Goal: Task Accomplishment & Management: Manage account settings

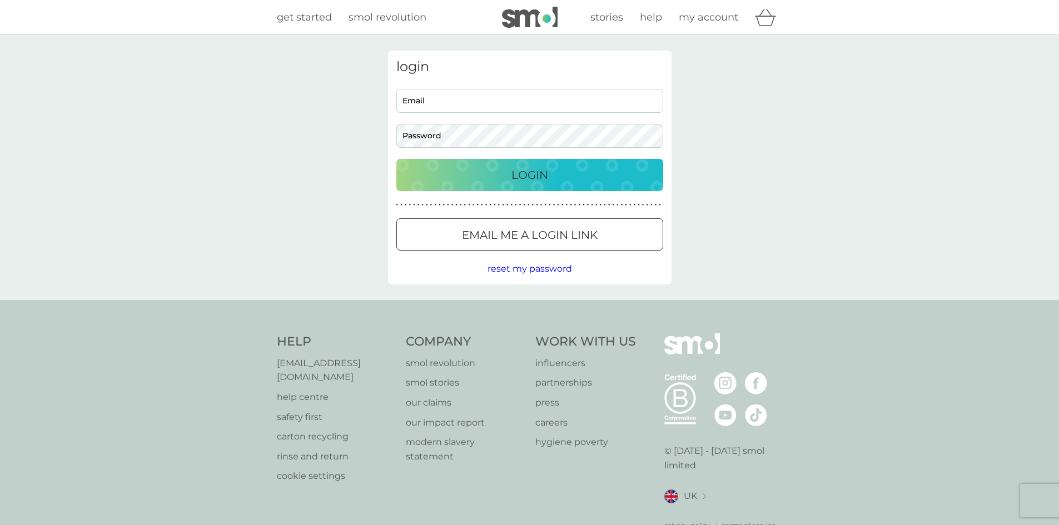
type input "[EMAIL_ADDRESS][DOMAIN_NAME]"
click at [527, 172] on p "Login" at bounding box center [530, 175] width 37 height 18
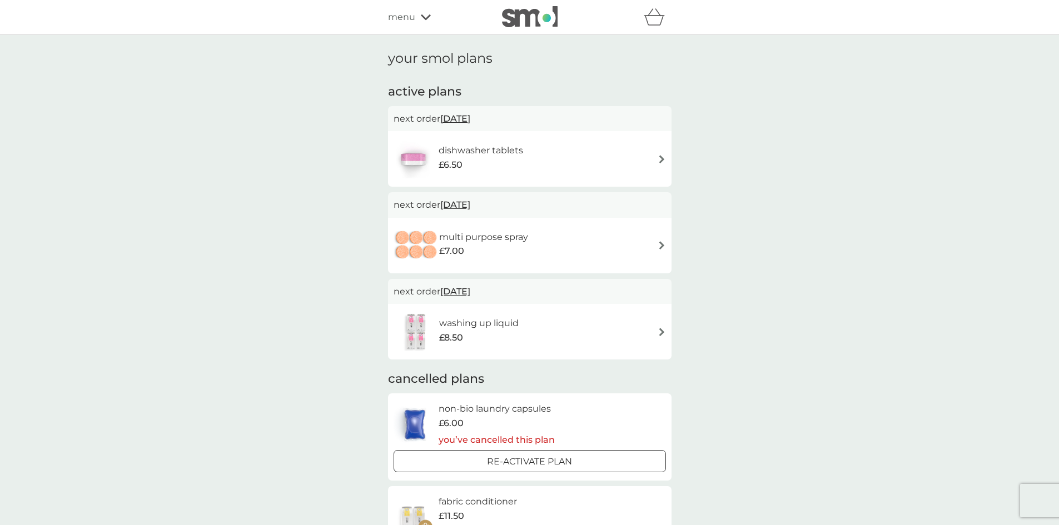
click at [408, 16] on span "menu" at bounding box center [401, 17] width 27 height 14
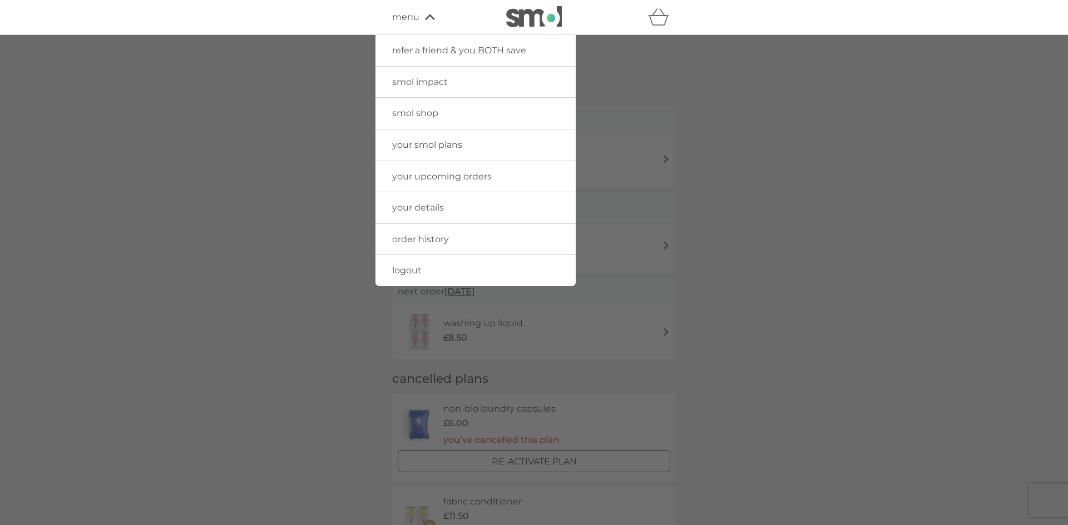
click at [410, 205] on span "your details" at bounding box center [418, 207] width 52 height 11
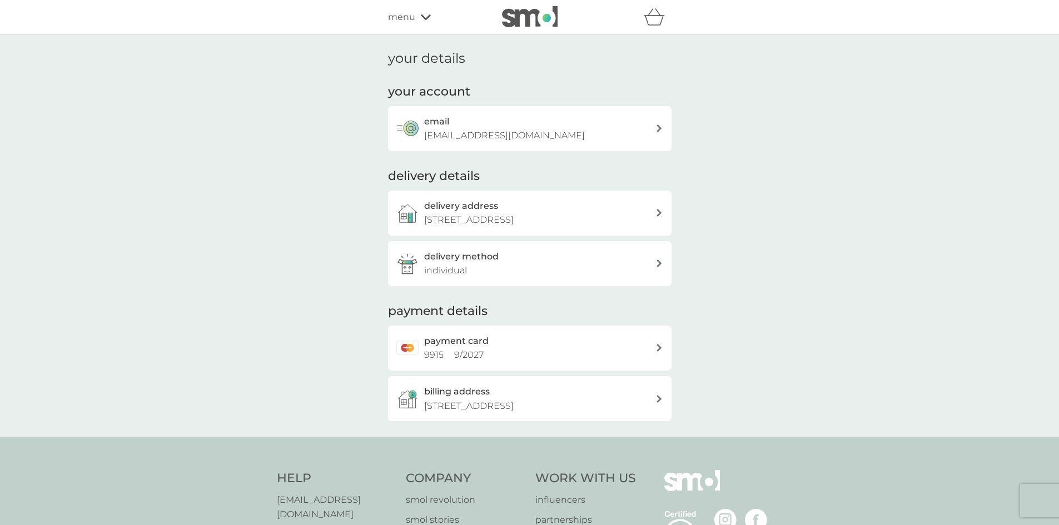
click at [394, 14] on span "menu" at bounding box center [401, 17] width 27 height 14
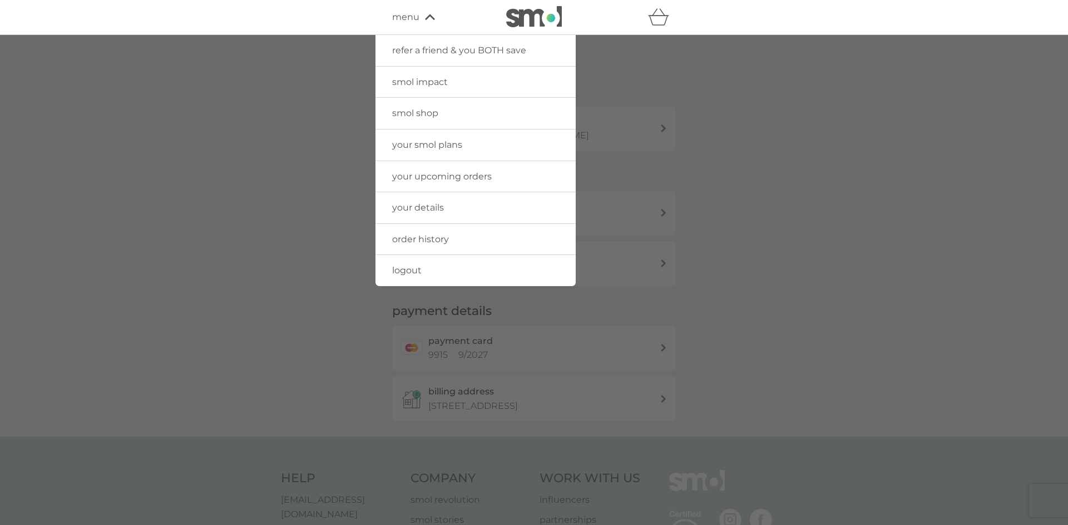
click at [420, 145] on span "your smol plans" at bounding box center [427, 145] width 70 height 11
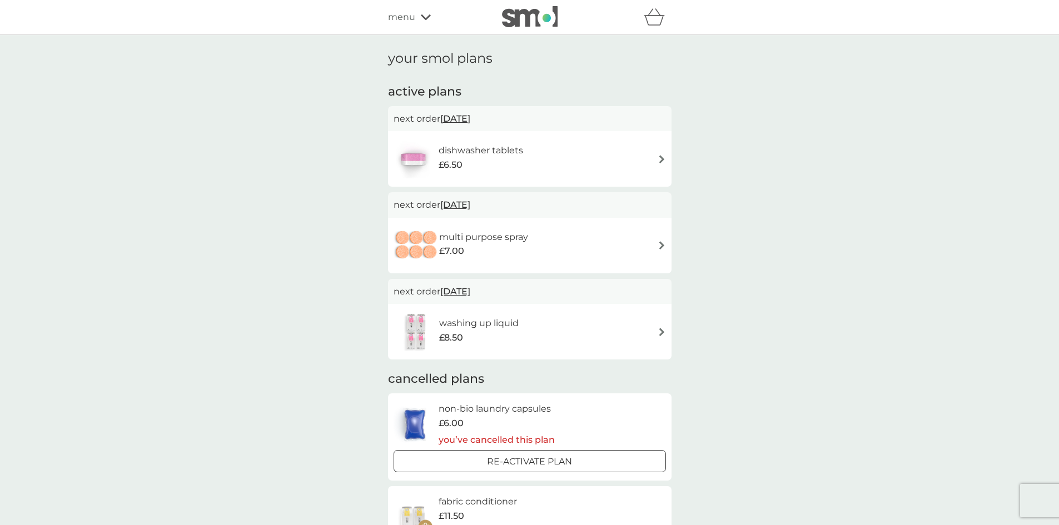
click at [662, 157] on img at bounding box center [662, 159] width 8 height 8
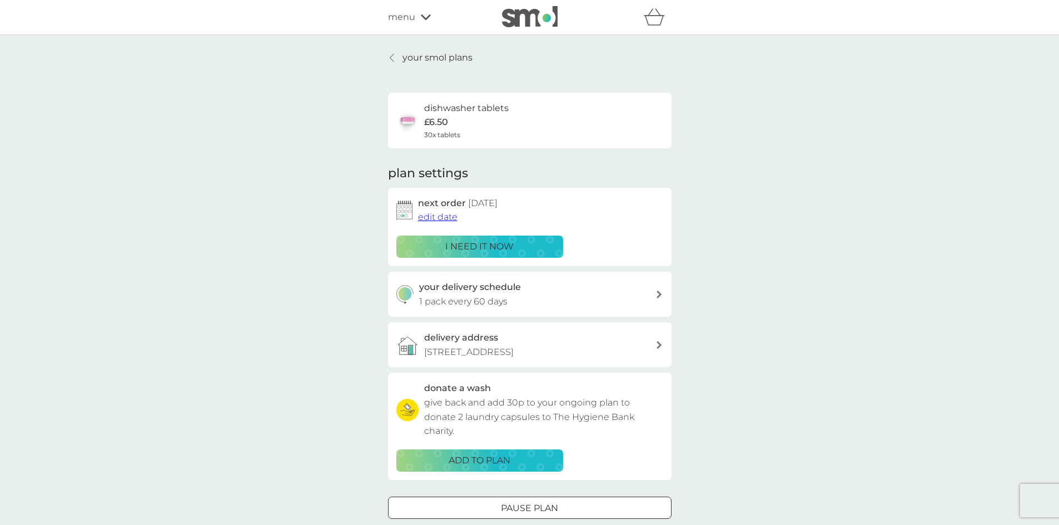
click at [406, 56] on p "your smol plans" at bounding box center [438, 58] width 70 height 14
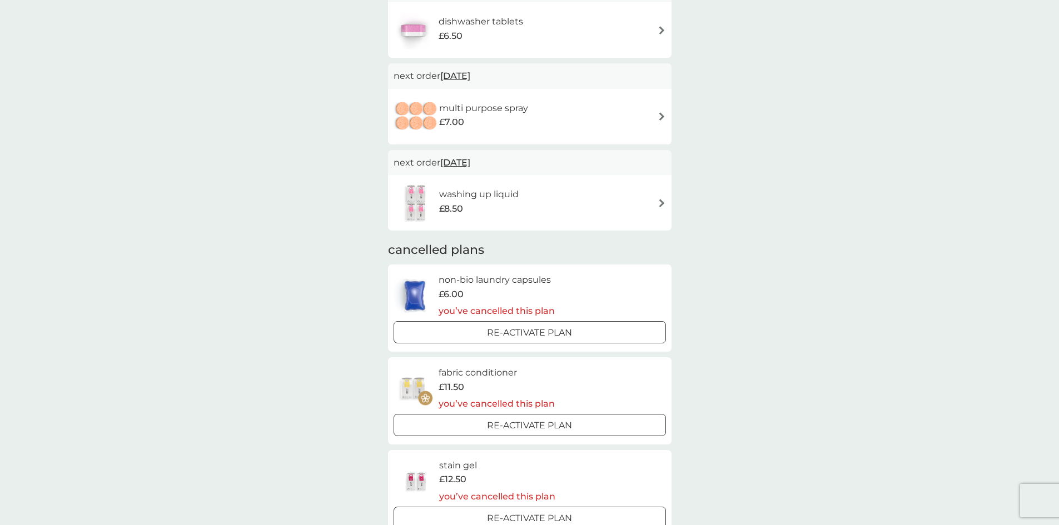
scroll to position [389, 0]
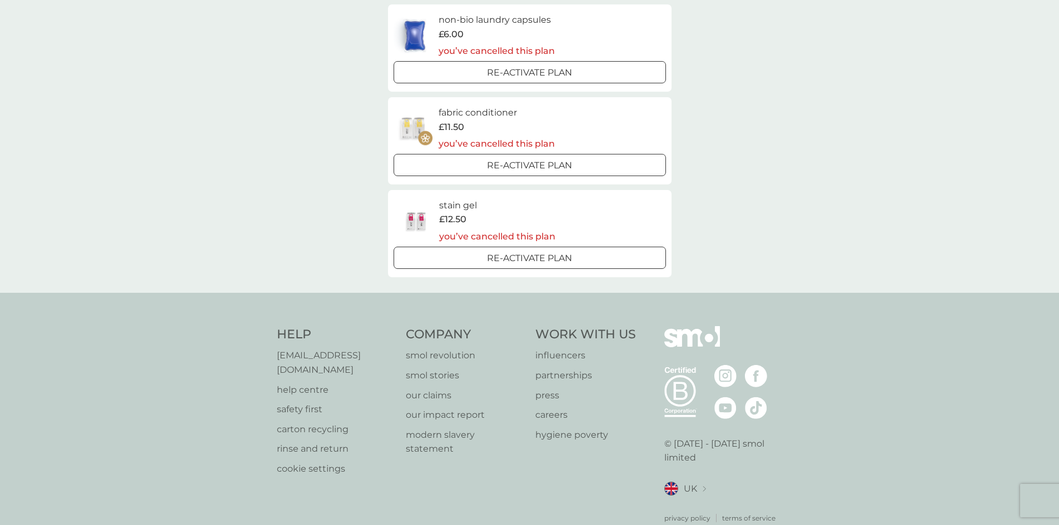
click at [306, 383] on p "help centre" at bounding box center [336, 390] width 118 height 14
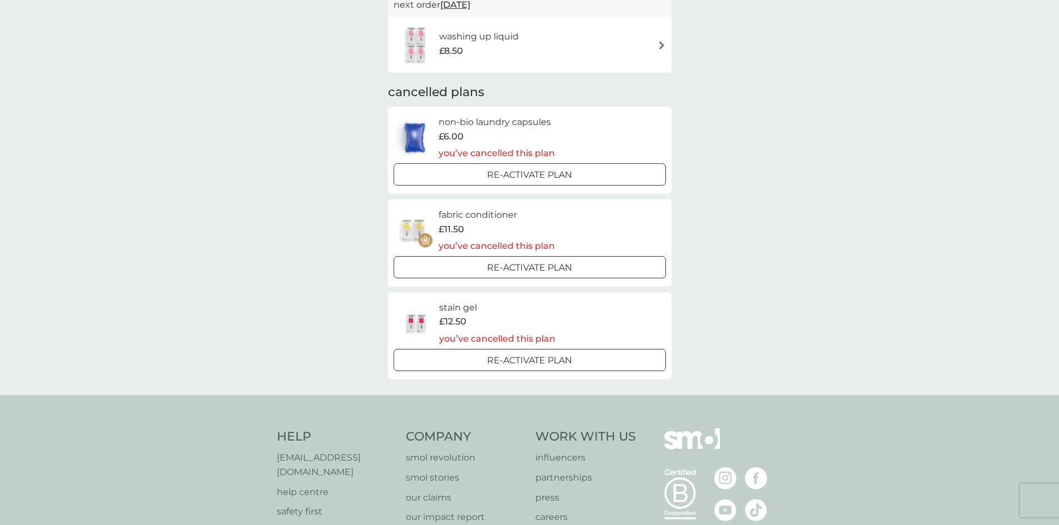
scroll to position [56, 0]
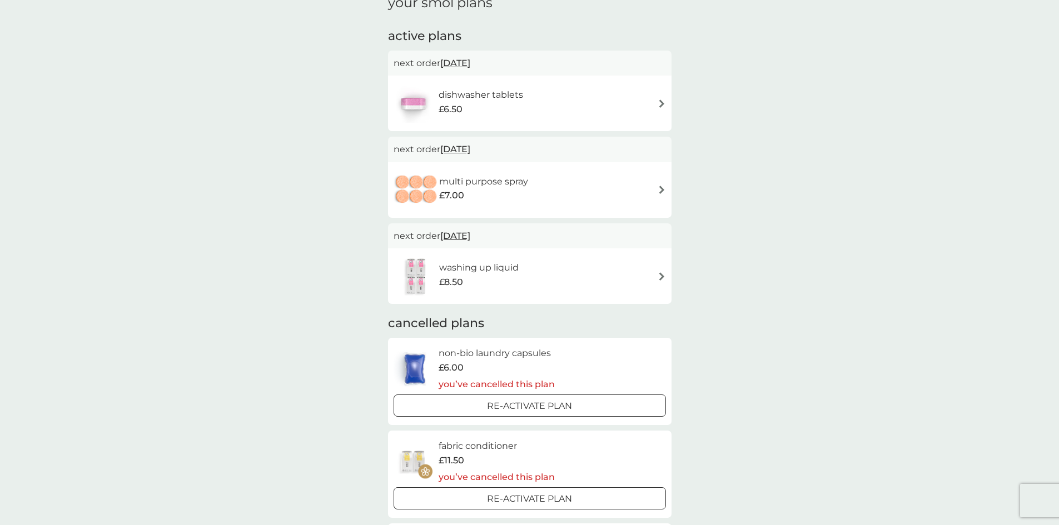
click at [661, 104] on img at bounding box center [662, 104] width 8 height 8
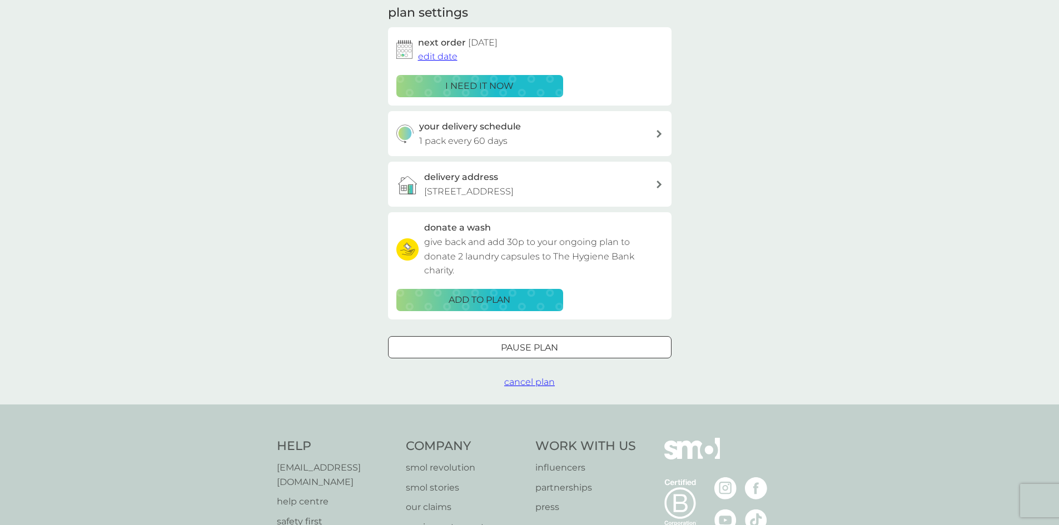
scroll to position [167, 0]
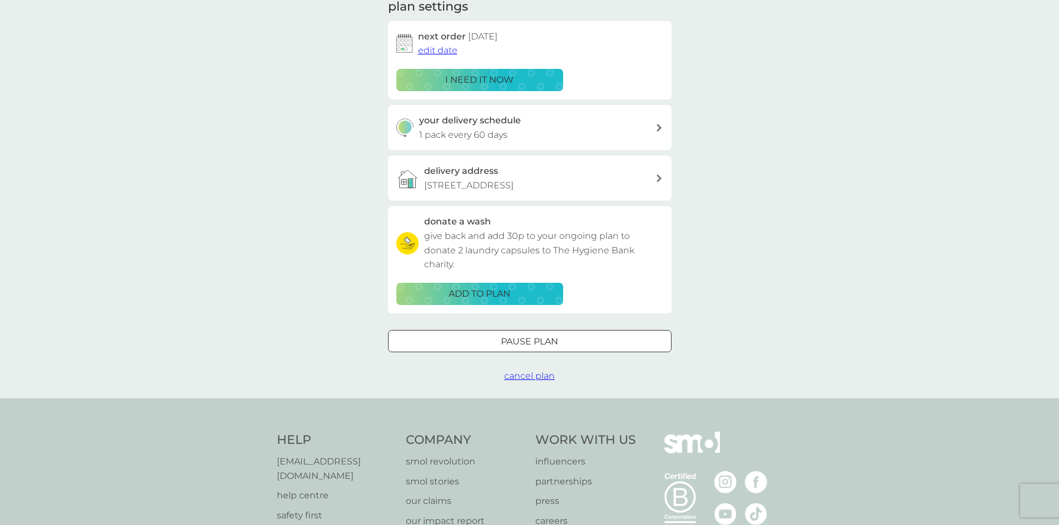
click at [524, 381] on span "cancel plan" at bounding box center [529, 376] width 51 height 11
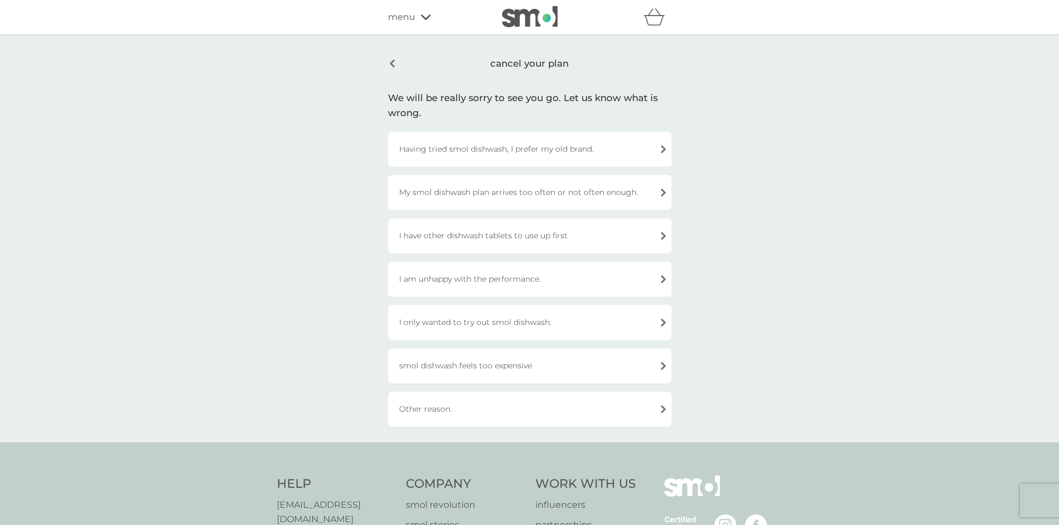
click at [452, 408] on div "Other reason." at bounding box center [530, 409] width 284 height 35
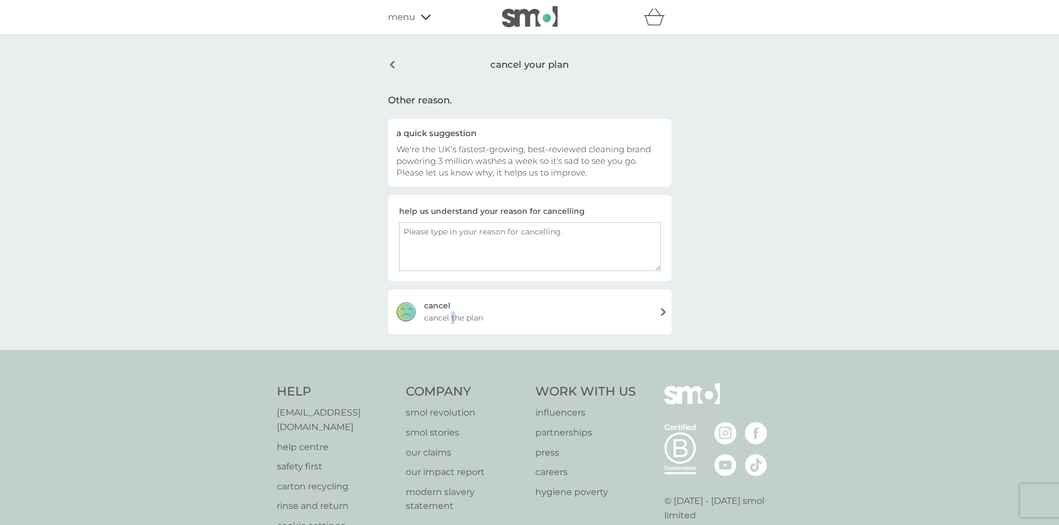
click at [454, 314] on span "cancel the plan" at bounding box center [453, 318] width 59 height 12
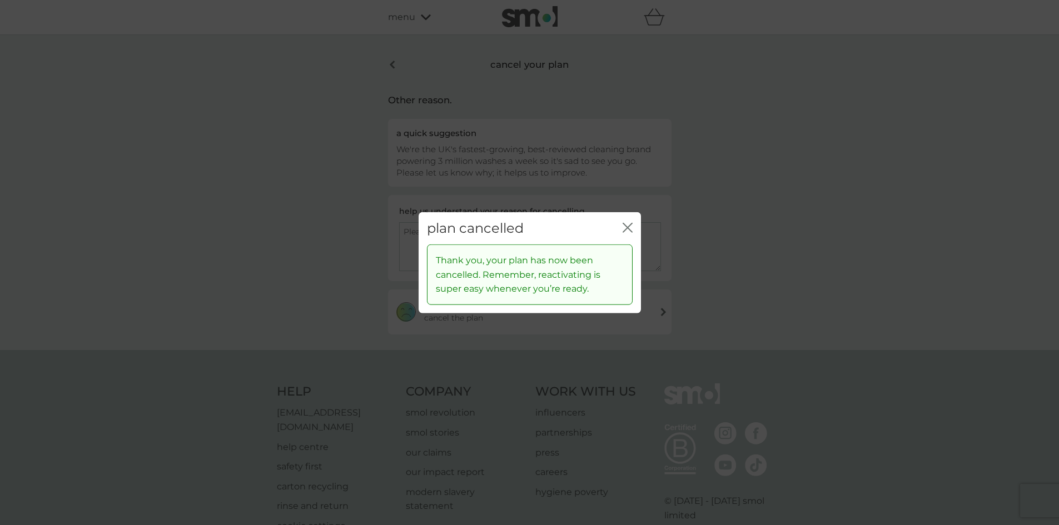
click at [633, 226] on div "plan cancelled close" at bounding box center [530, 228] width 222 height 33
click at [627, 227] on icon "close" at bounding box center [628, 227] width 10 height 10
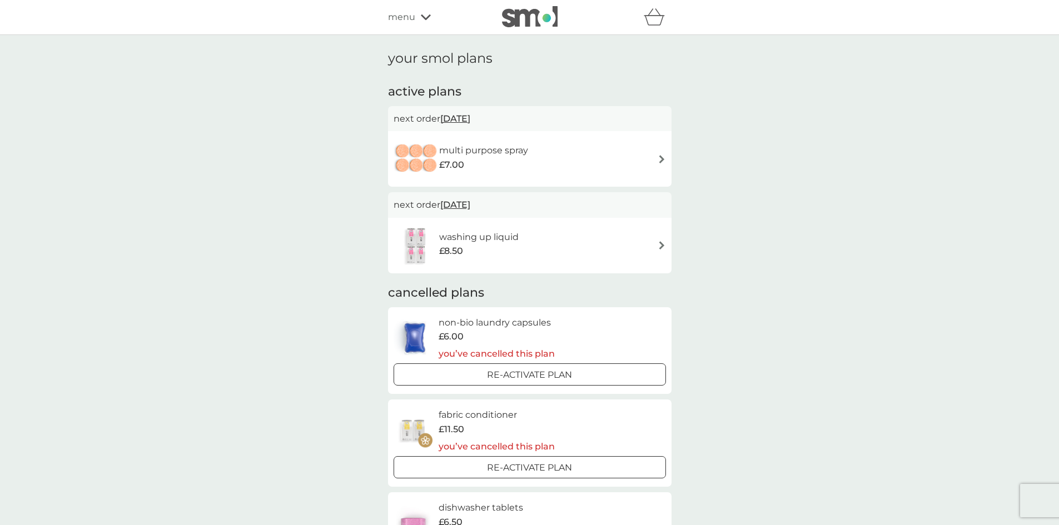
click at [664, 159] on img at bounding box center [662, 159] width 8 height 8
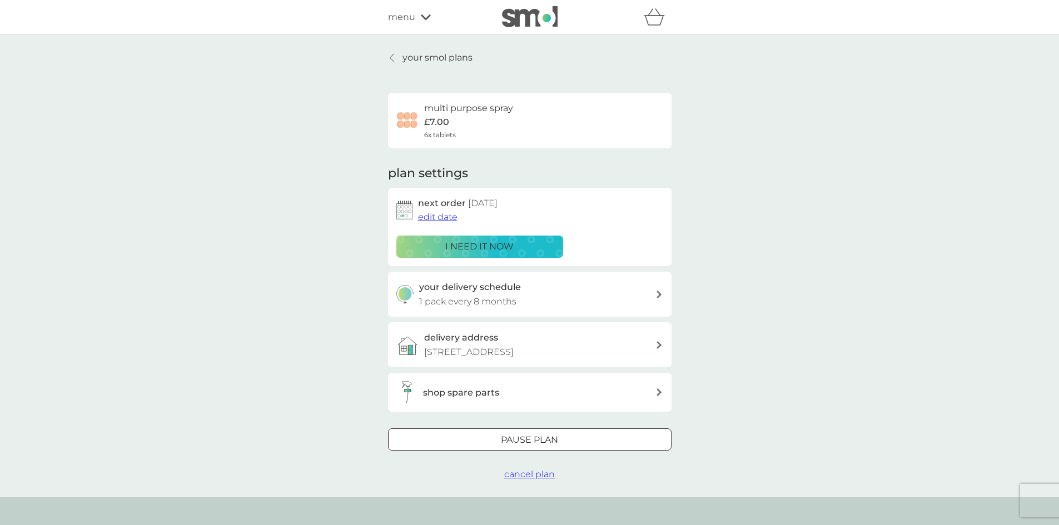
click at [529, 480] on span "cancel plan" at bounding box center [529, 474] width 51 height 11
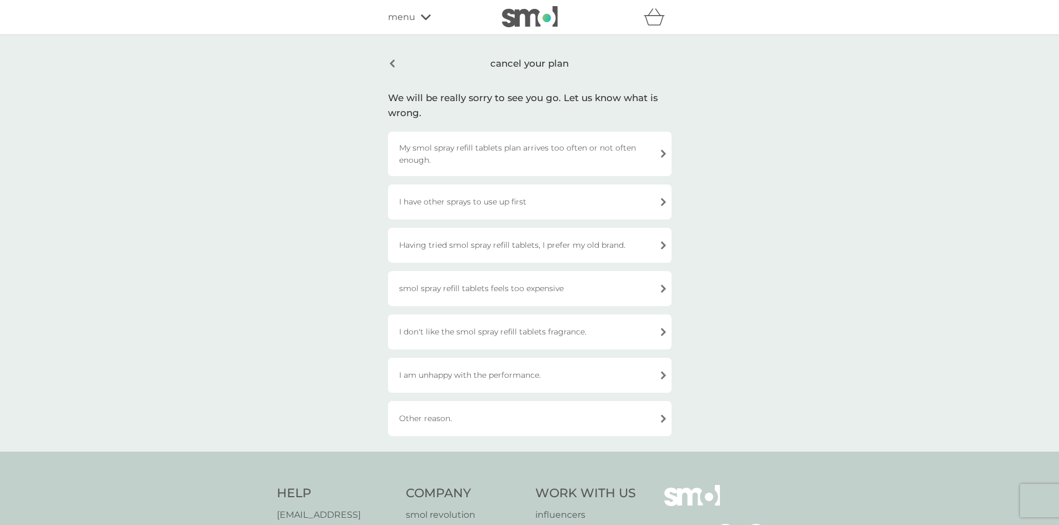
click at [490, 424] on div "Other reason." at bounding box center [530, 418] width 284 height 35
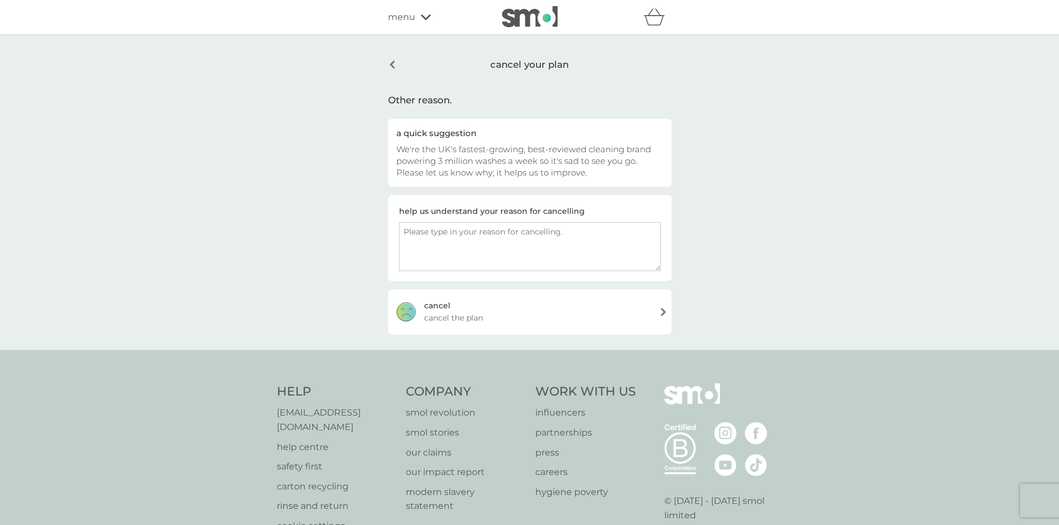
click at [470, 319] on span "cancel the plan" at bounding box center [453, 318] width 59 height 12
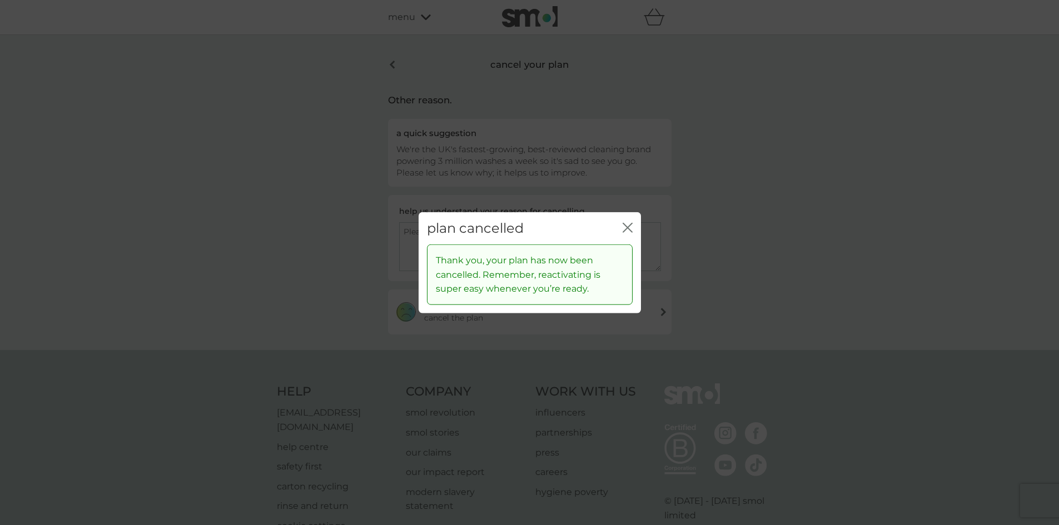
click at [629, 228] on icon "close" at bounding box center [628, 227] width 10 height 10
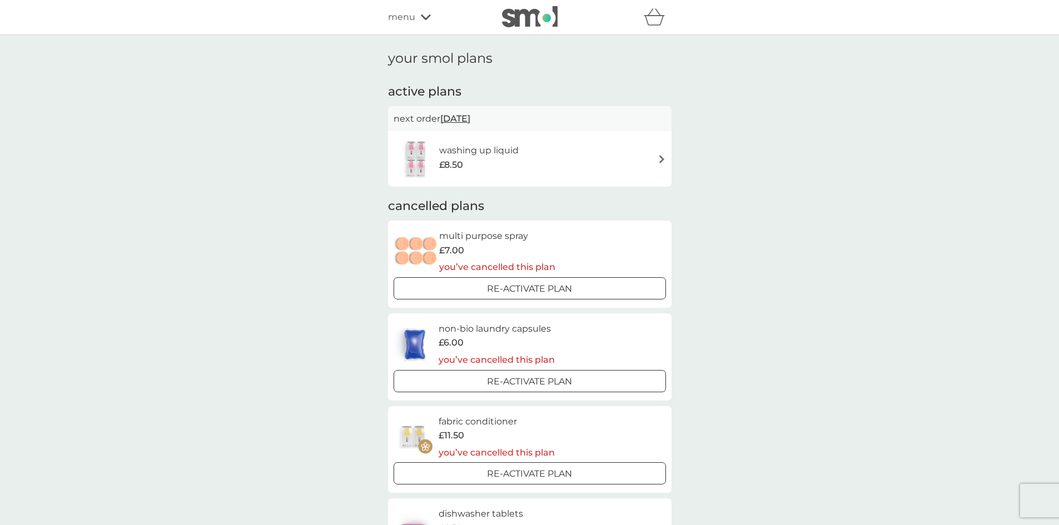
click at [660, 160] on img at bounding box center [662, 159] width 8 height 8
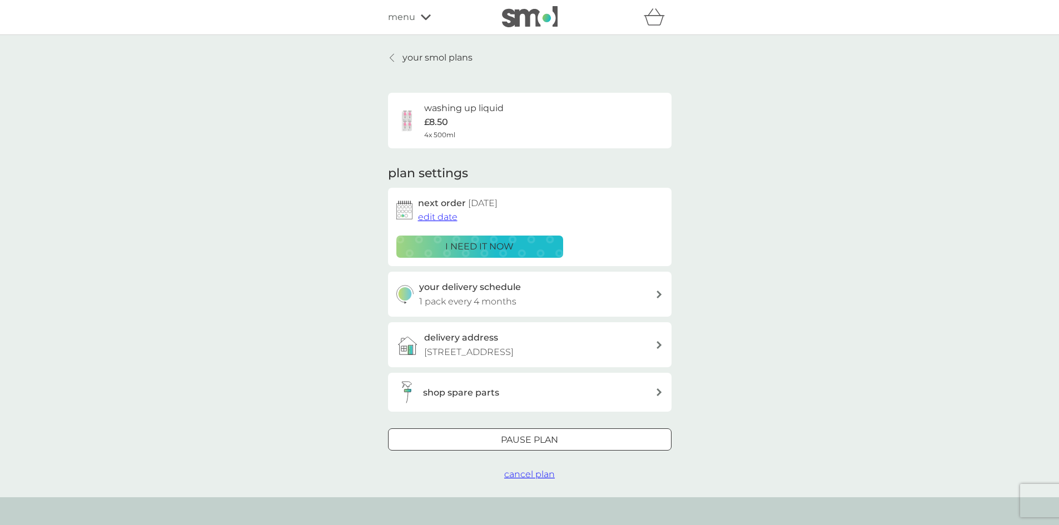
click at [523, 480] on span "cancel plan" at bounding box center [529, 474] width 51 height 11
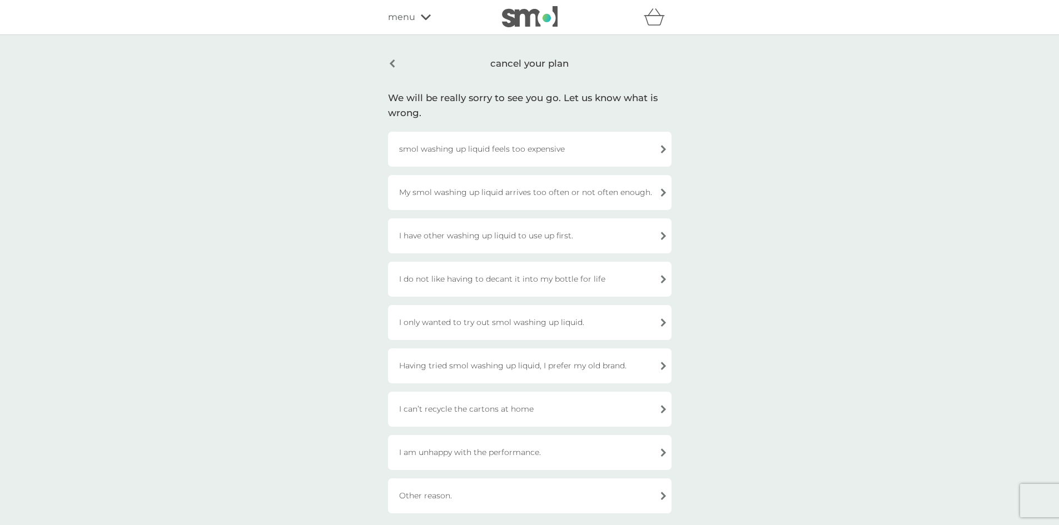
click at [452, 500] on div "Other reason." at bounding box center [530, 496] width 284 height 35
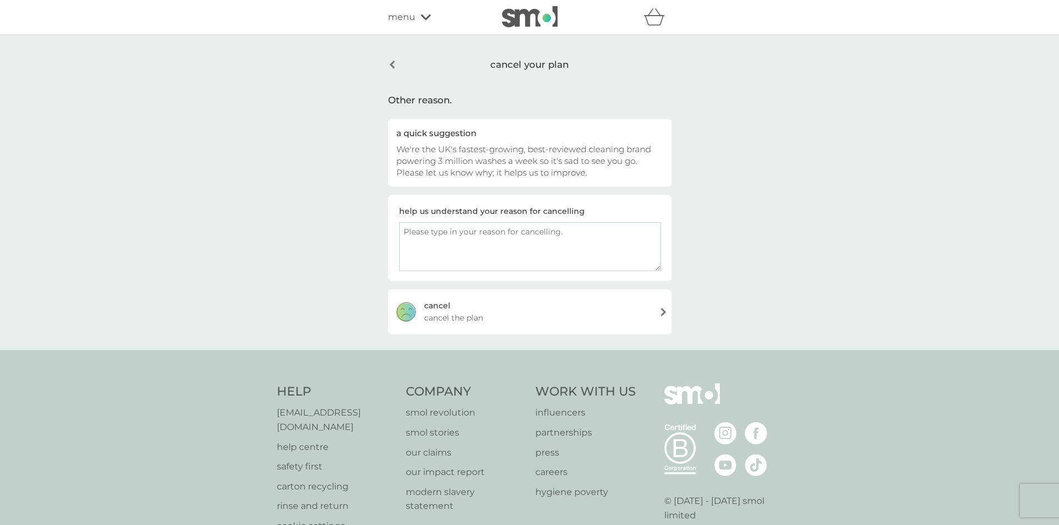
click at [472, 322] on span "cancel the plan" at bounding box center [453, 318] width 59 height 12
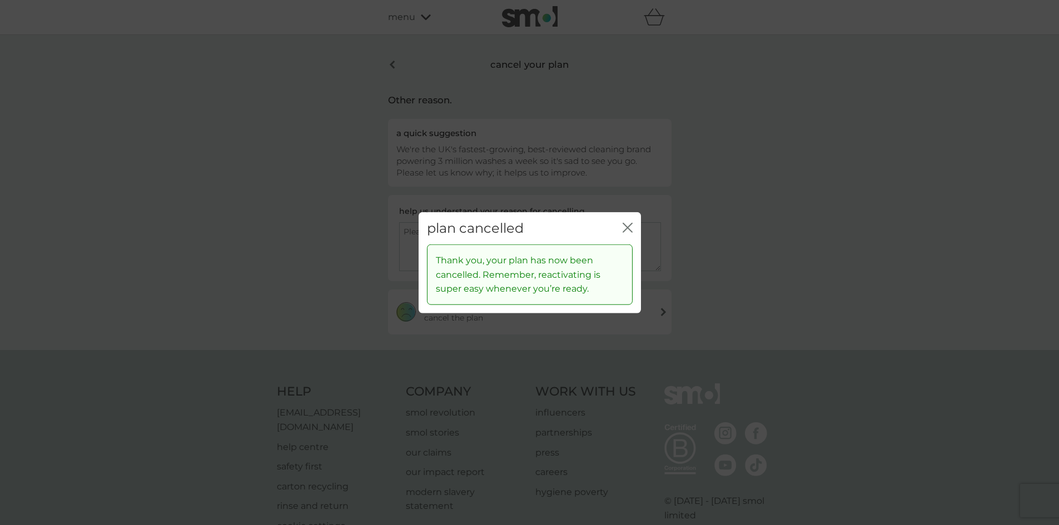
click at [628, 229] on icon "close" at bounding box center [628, 227] width 10 height 10
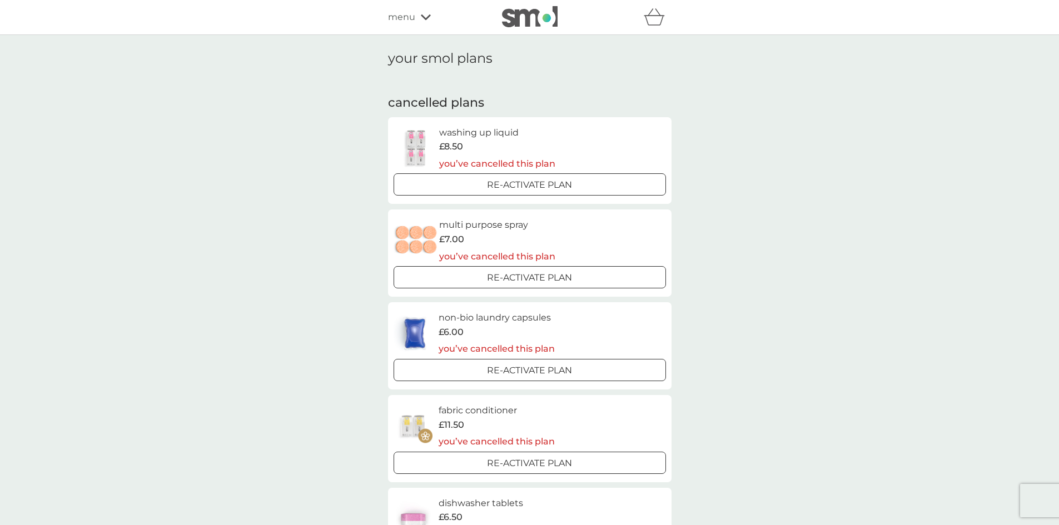
click at [401, 17] on span "menu" at bounding box center [401, 17] width 27 height 14
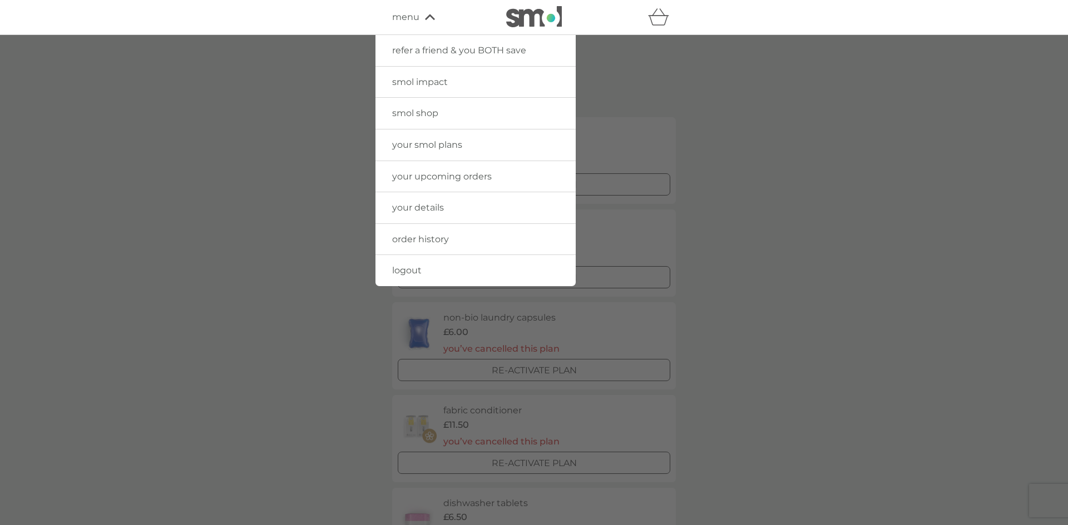
click at [416, 207] on span "your details" at bounding box center [418, 207] width 52 height 11
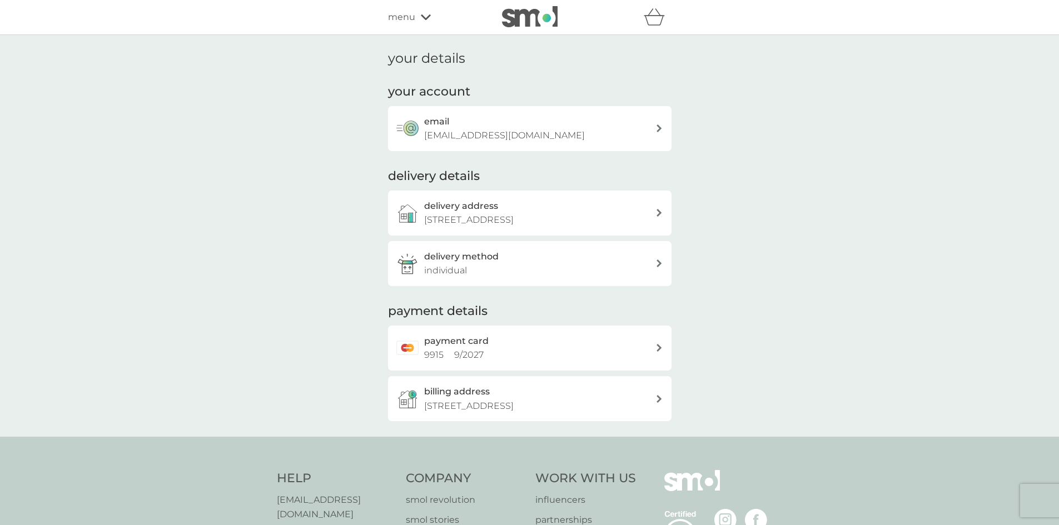
click at [659, 352] on icon at bounding box center [659, 348] width 5 height 8
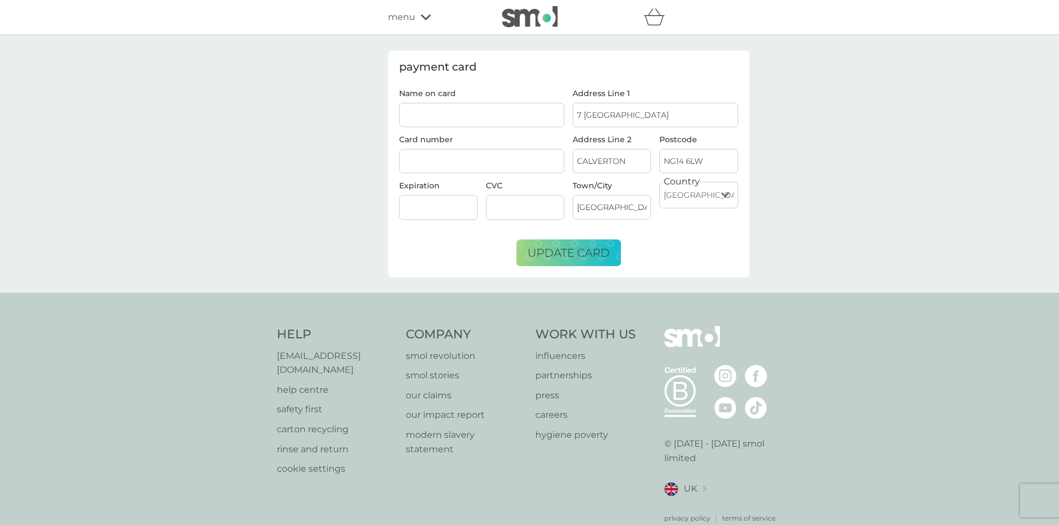
click at [408, 14] on span "menu" at bounding box center [401, 17] width 27 height 14
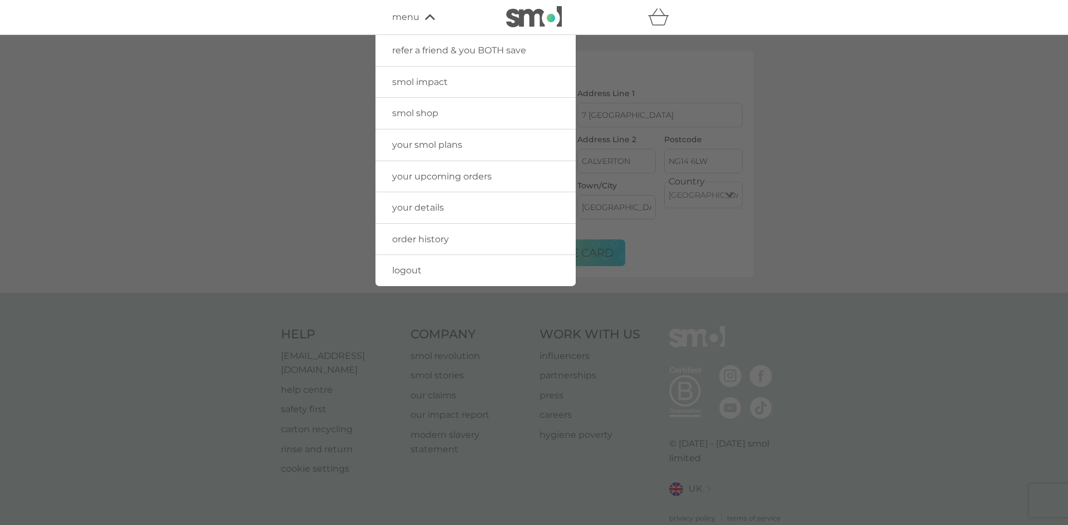
click at [416, 272] on span "logout" at bounding box center [406, 270] width 29 height 11
